Goal: Transaction & Acquisition: Purchase product/service

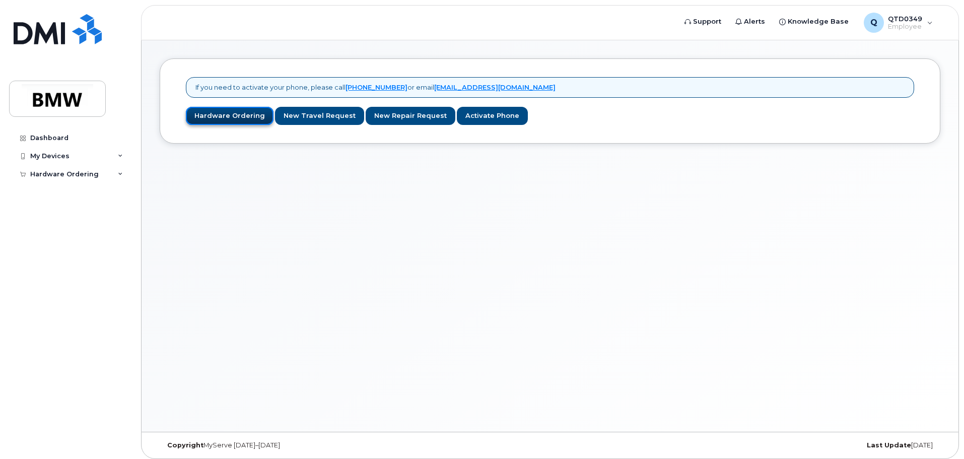
click at [233, 115] on link "Hardware Ordering" at bounding box center [230, 116] width 88 height 19
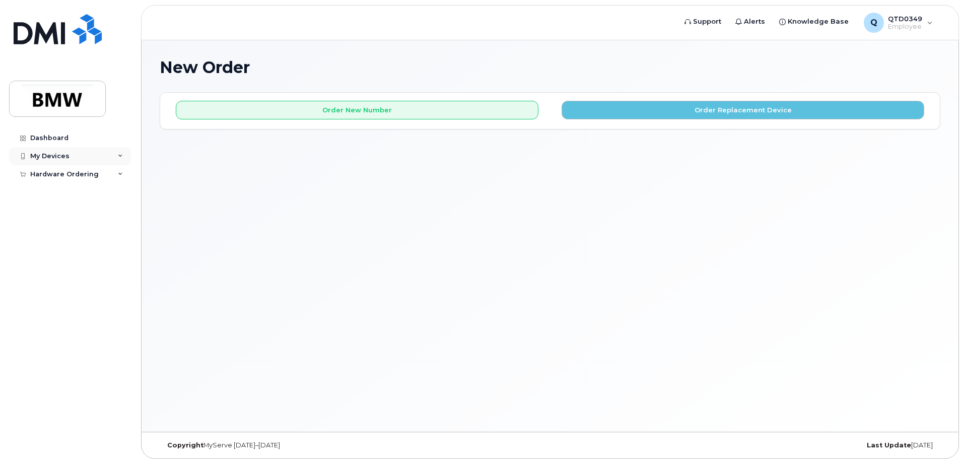
click at [125, 156] on div "My Devices" at bounding box center [70, 156] width 122 height 18
click at [81, 177] on link "Add Device" at bounding box center [79, 174] width 104 height 19
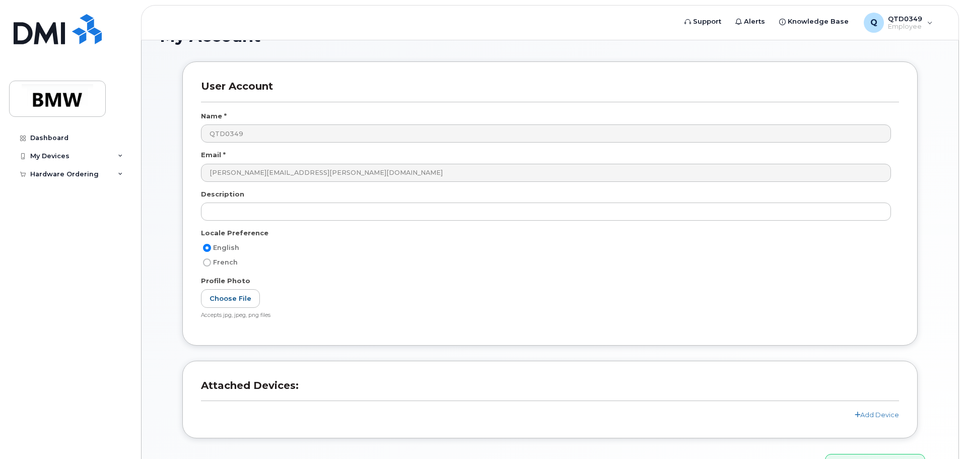
scroll to position [95, 0]
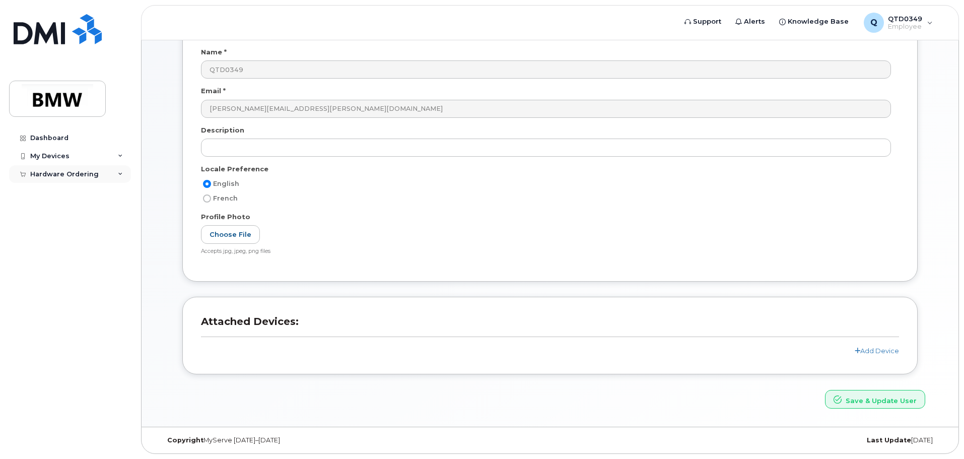
click at [124, 172] on div "Hardware Ordering" at bounding box center [70, 174] width 122 height 18
click at [72, 192] on link "New Order" at bounding box center [79, 192] width 104 height 19
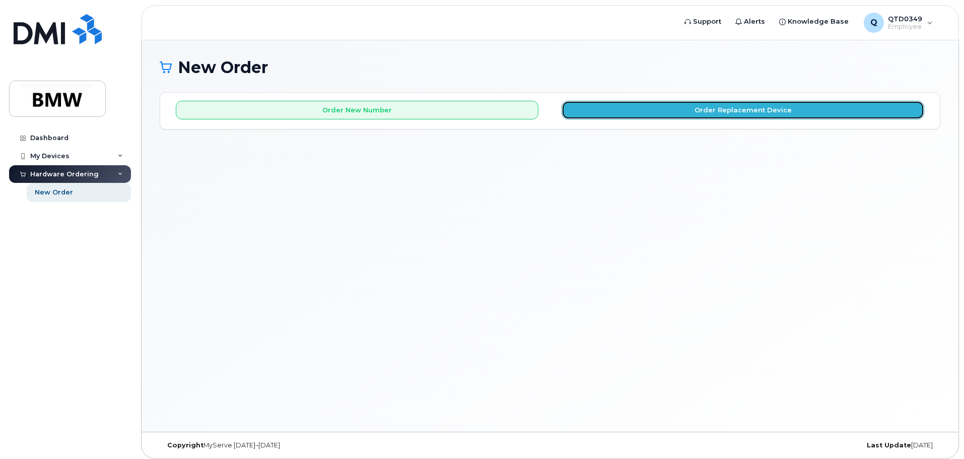
click at [703, 110] on button "Order Replacement Device" at bounding box center [743, 110] width 363 height 19
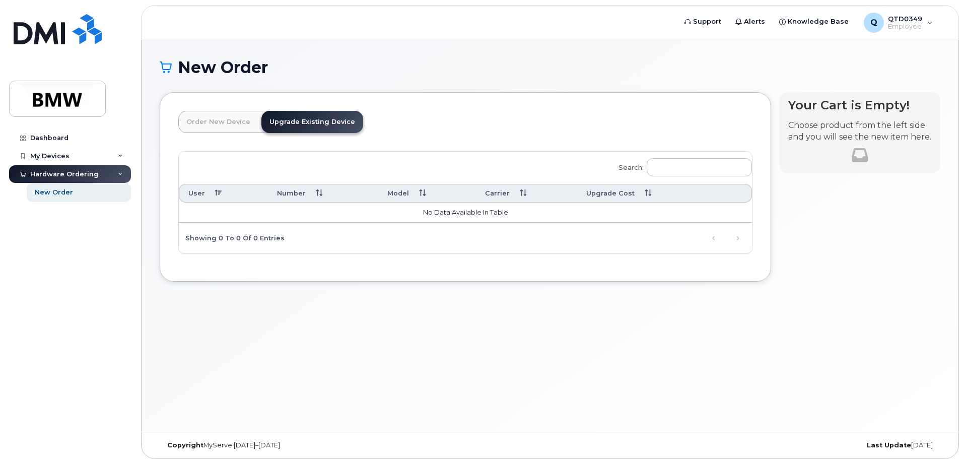
click at [240, 120] on link "Order New Device" at bounding box center [218, 122] width 80 height 22
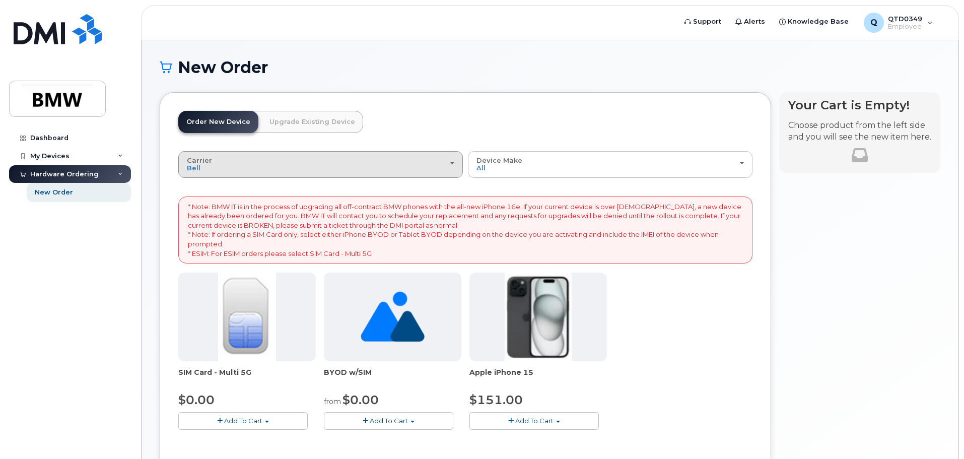
click at [435, 169] on div "Carrier Bell T-Mobile" at bounding box center [320, 165] width 267 height 16
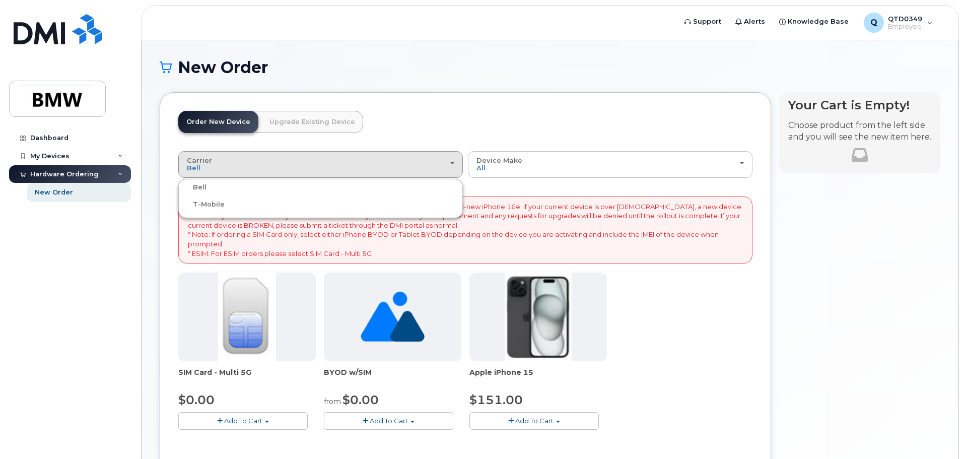
click at [396, 211] on ul "Bell T-Mobile" at bounding box center [320, 198] width 285 height 39
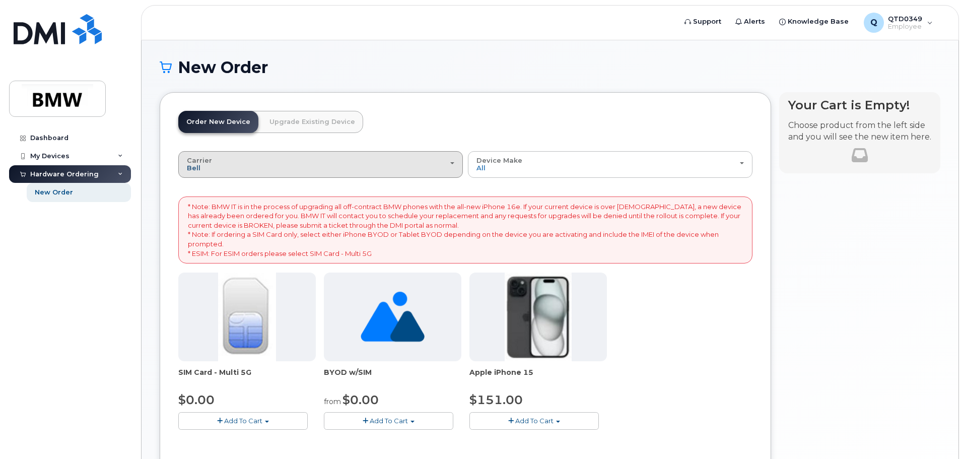
click at [190, 170] on span "Bell" at bounding box center [194, 168] width 14 height 8
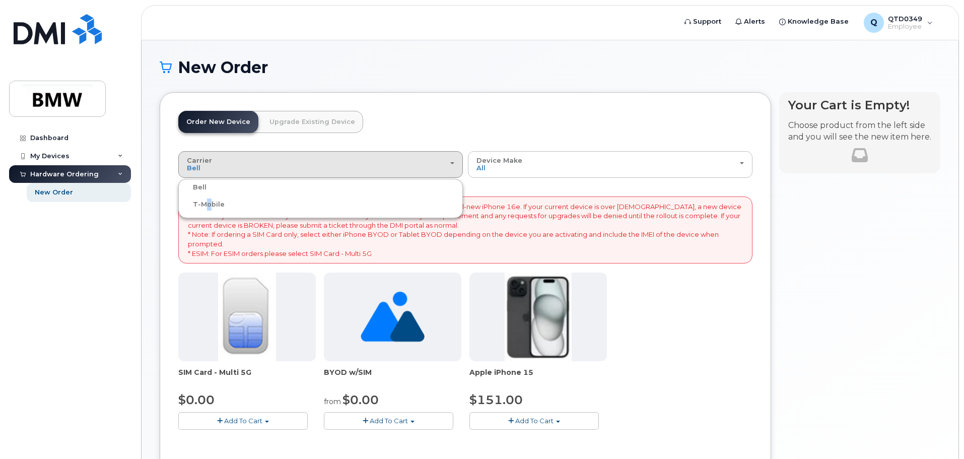
click at [204, 200] on label "T-Mobile" at bounding box center [203, 204] width 44 height 12
click at [0, 0] on input "T-Mobile" at bounding box center [0, 0] width 0 height 0
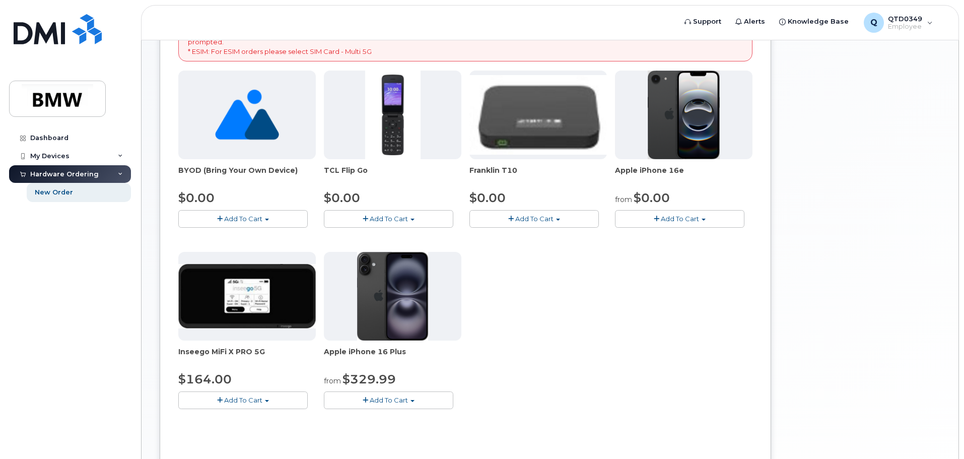
scroll to position [50, 0]
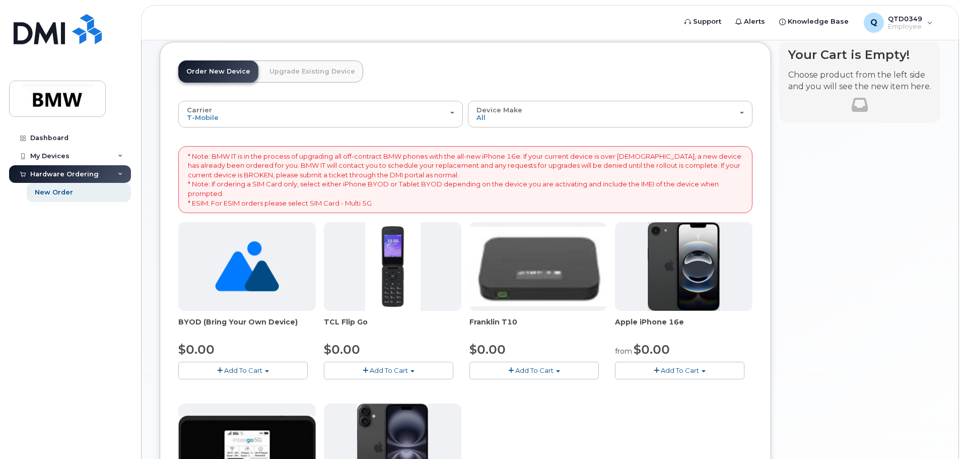
click at [683, 368] on span "Add To Cart" at bounding box center [680, 370] width 38 height 8
click at [689, 389] on link "$0.00 - 30 Month Activation (128GB)" at bounding box center [689, 389] width 145 height 13
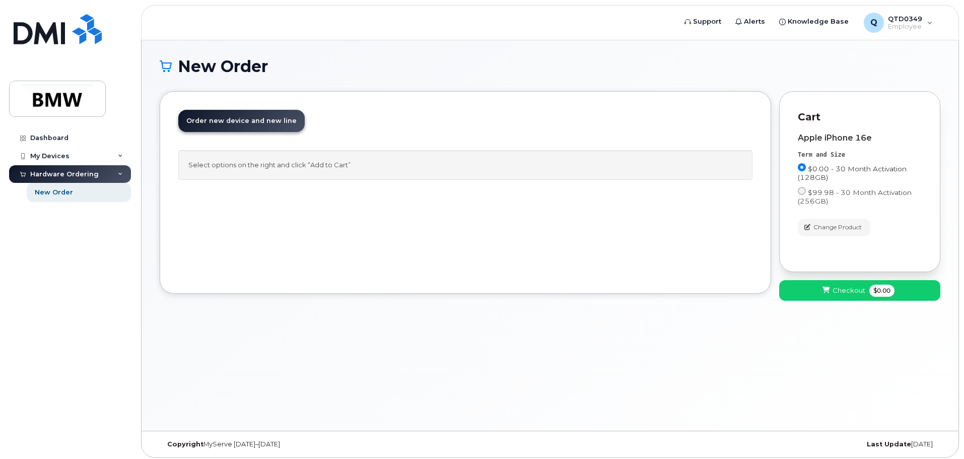
scroll to position [0, 0]
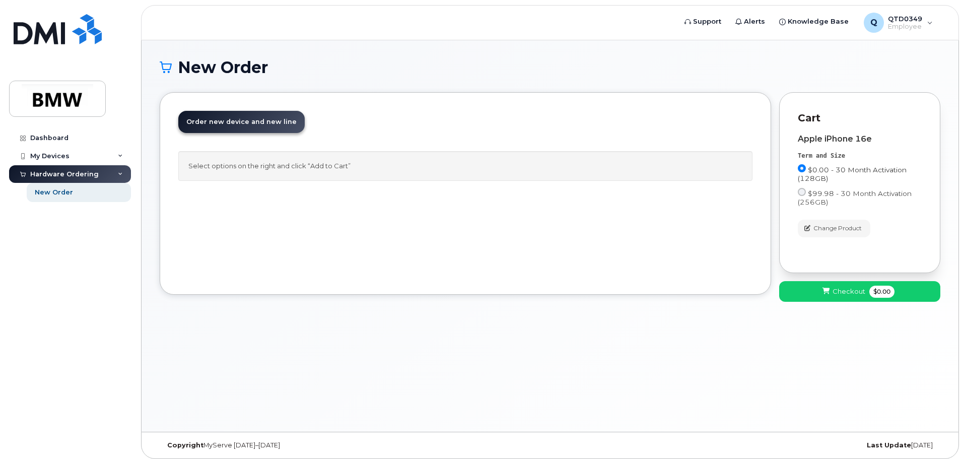
click at [811, 171] on span "$0.00 - 30 Month Activation (128GB)" at bounding box center [852, 174] width 109 height 17
click at [806, 171] on input "$0.00 - 30 Month Activation (128GB)" at bounding box center [802, 168] width 8 height 8
click at [811, 171] on span "$0.00 - 30 Month Activation (128GB)" at bounding box center [852, 174] width 109 height 17
click at [806, 171] on input "$0.00 - 30 Month Activation (128GB)" at bounding box center [802, 168] width 8 height 8
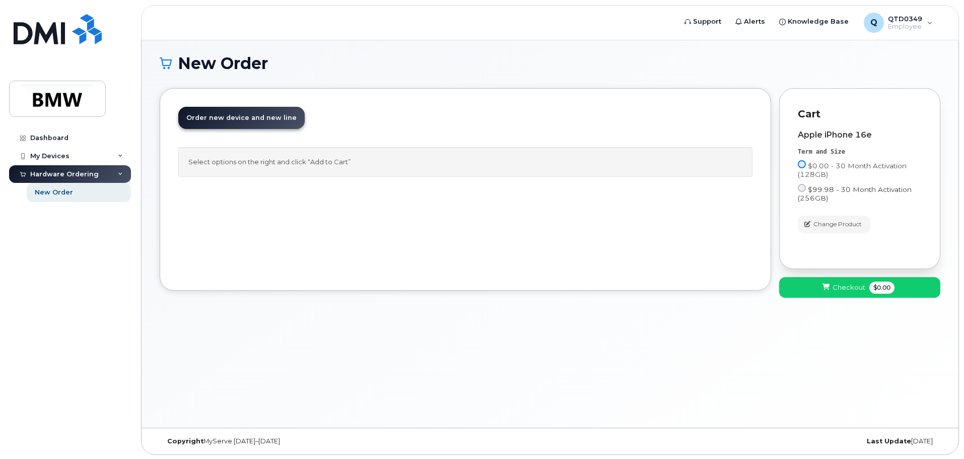
scroll to position [5, 0]
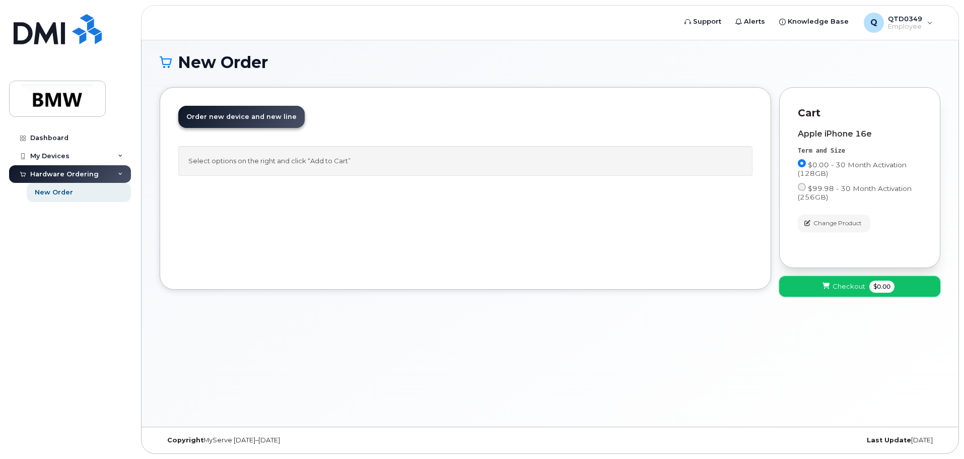
click at [836, 286] on span "Checkout" at bounding box center [849, 287] width 33 height 10
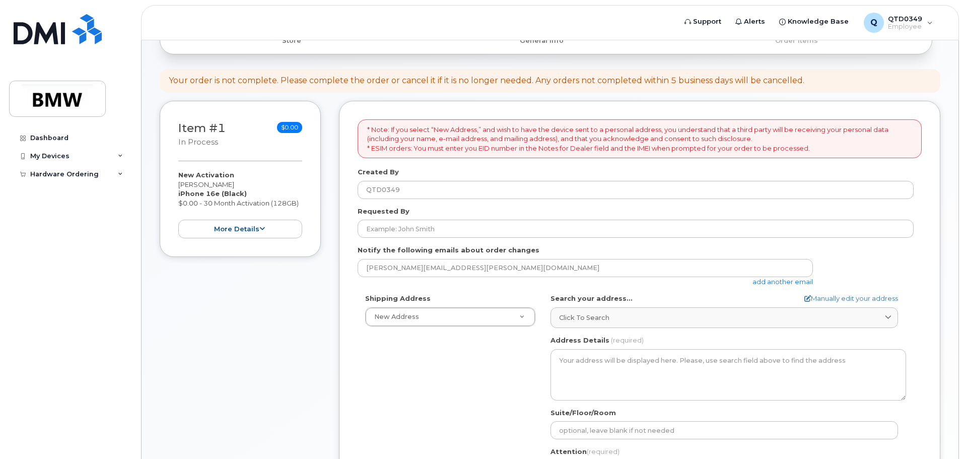
scroll to position [101, 0]
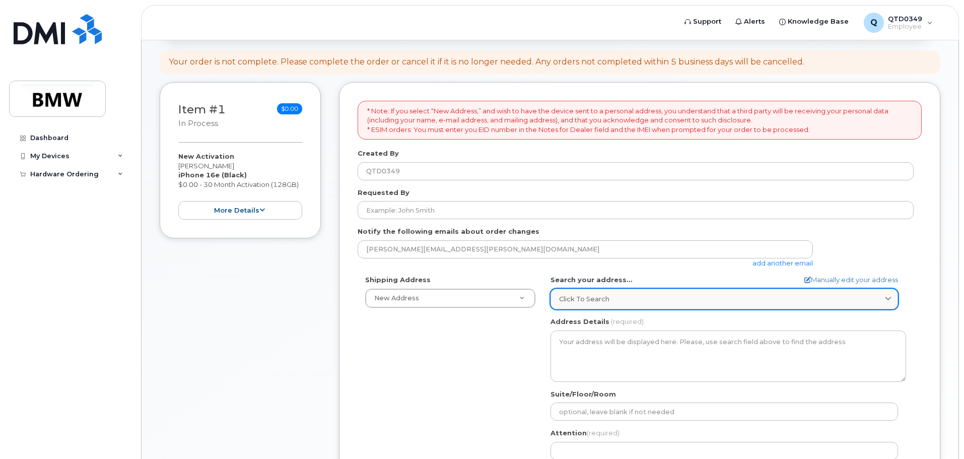
click at [568, 294] on span "Click to search" at bounding box center [584, 299] width 50 height 10
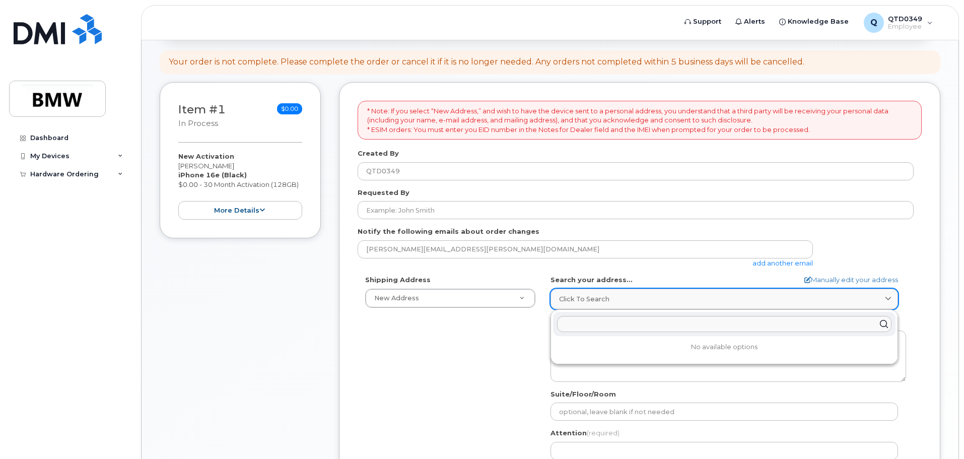
click at [569, 292] on link "Click to search" at bounding box center [724, 299] width 348 height 21
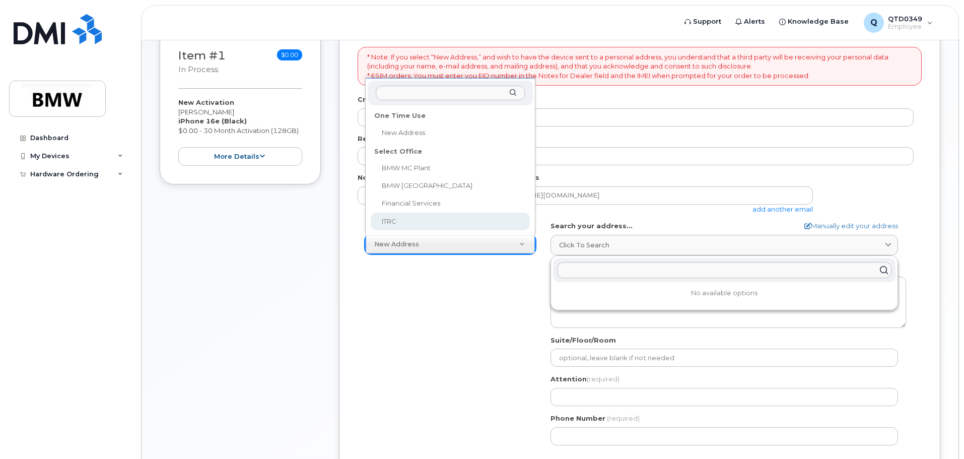
scroll to position [151, 0]
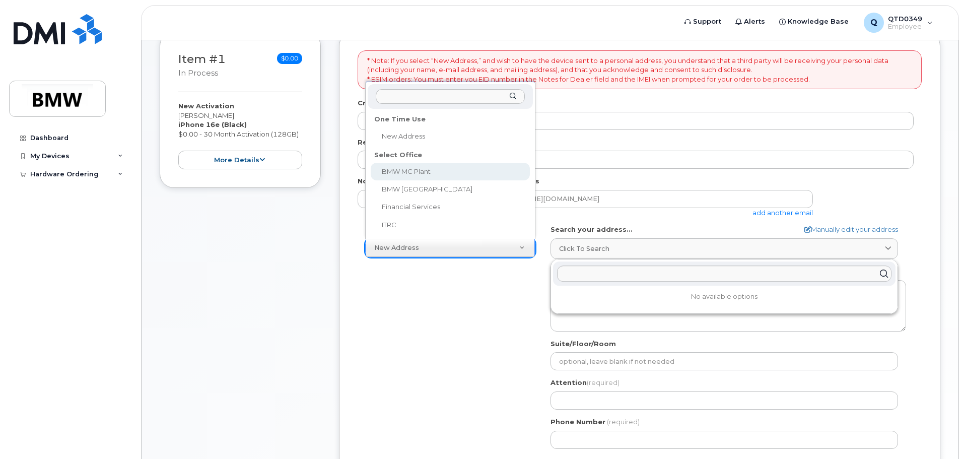
select select
type textarea "[STREET_ADDRESS] Greer [US_STATE] 29651-6731"
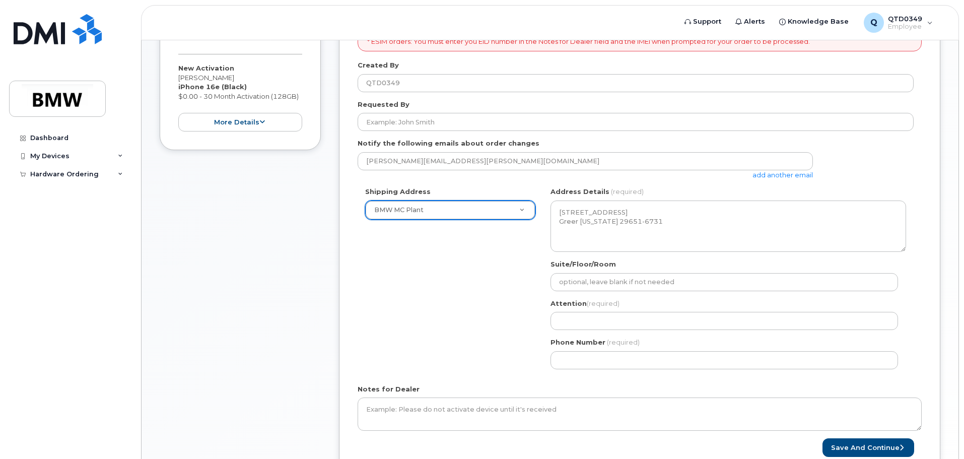
scroll to position [271, 0]
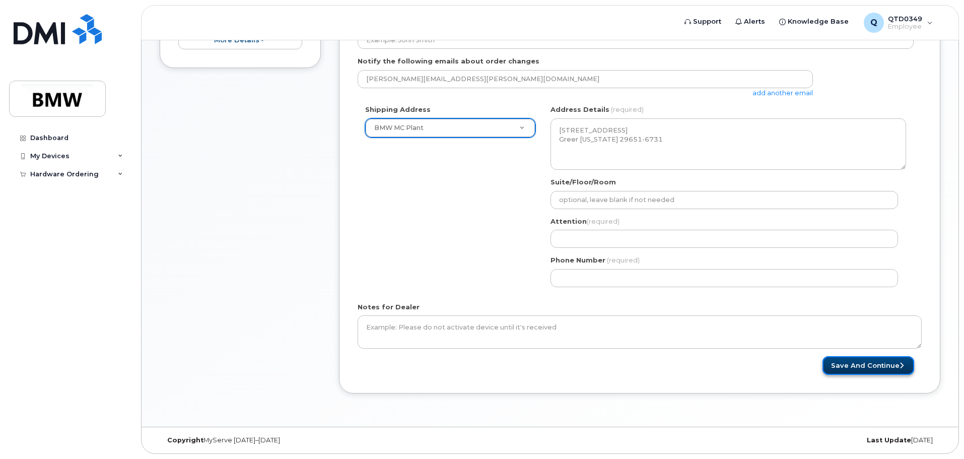
click at [854, 367] on button "Save and Continue" at bounding box center [868, 365] width 92 height 19
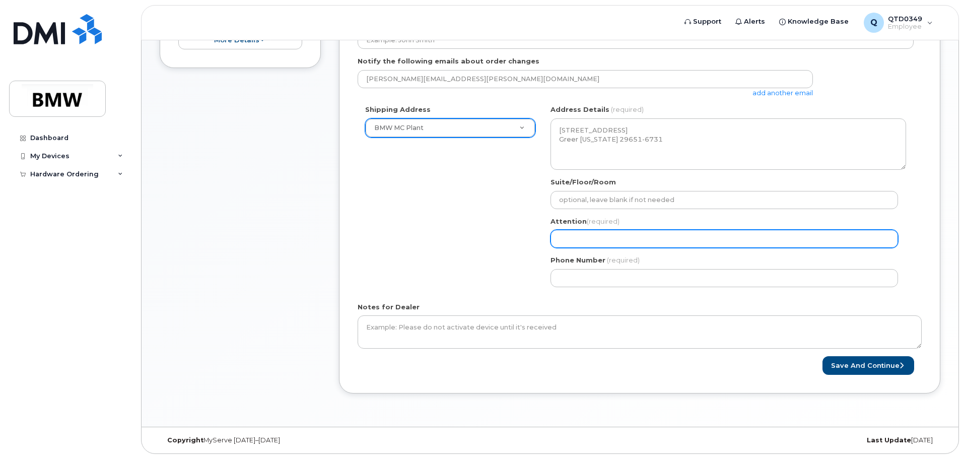
click at [603, 239] on input "Attention (required)" at bounding box center [724, 239] width 348 height 18
click at [611, 241] on input "Attention (required)" at bounding box center [724, 239] width 348 height 18
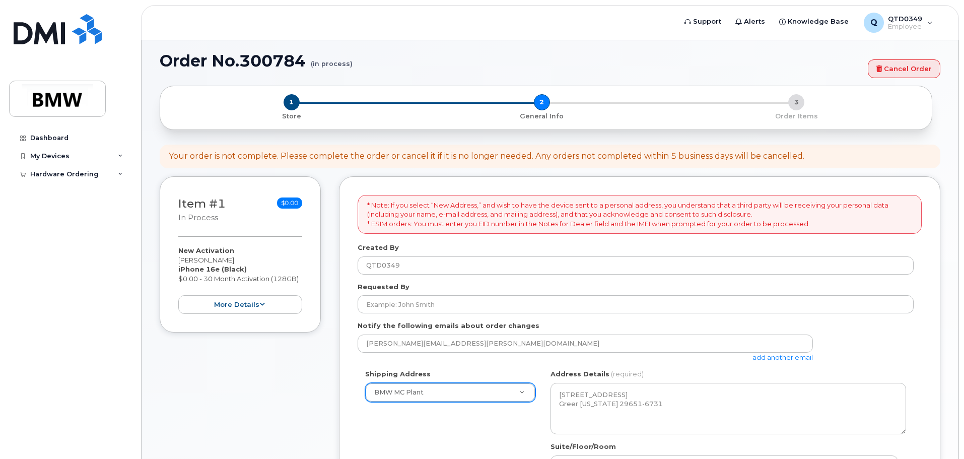
scroll to position [0, 0]
